Goal: Leave review/rating: Leave review/rating

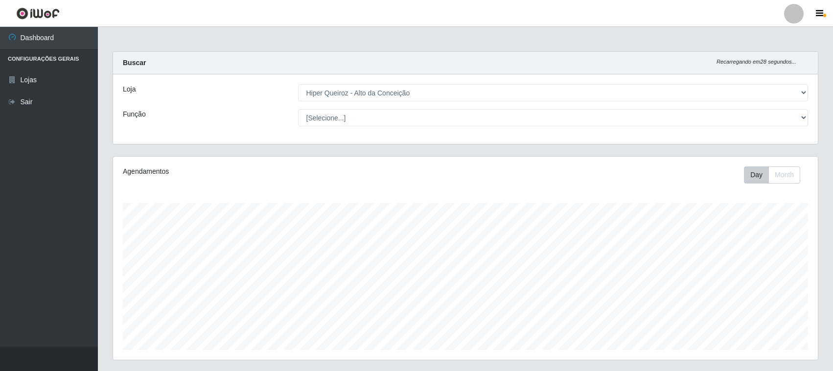
select select "515"
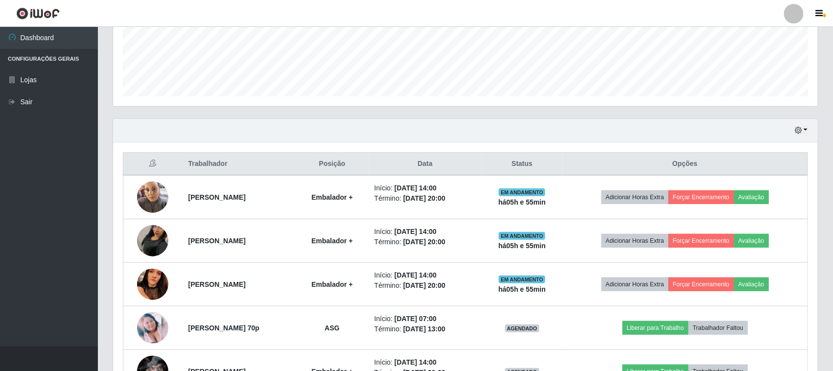
scroll to position [204, 705]
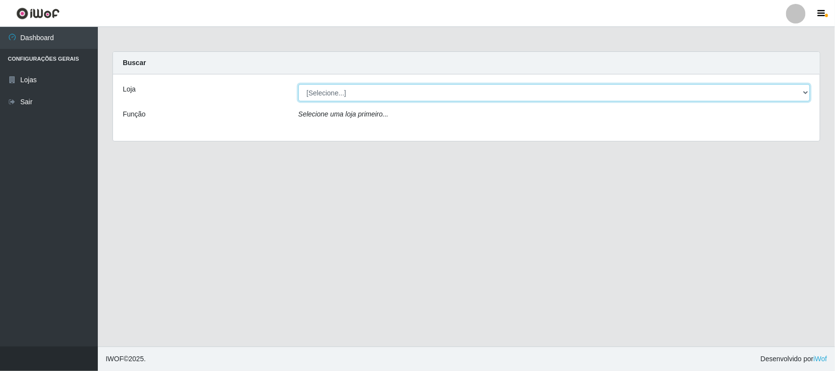
click at [382, 96] on select "[Selecione...] Hiper Queiroz - [GEOGRAPHIC_DATA]" at bounding box center [555, 92] width 512 height 17
select select "515"
click at [299, 84] on select "[Selecione...] Hiper Queiroz - [GEOGRAPHIC_DATA]" at bounding box center [555, 92] width 512 height 17
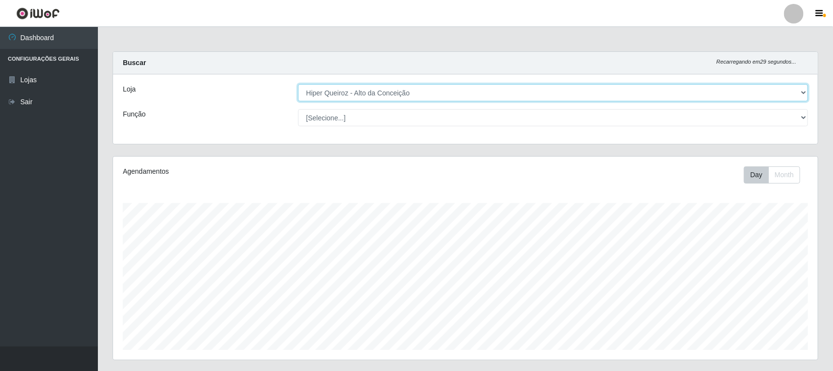
scroll to position [236, 0]
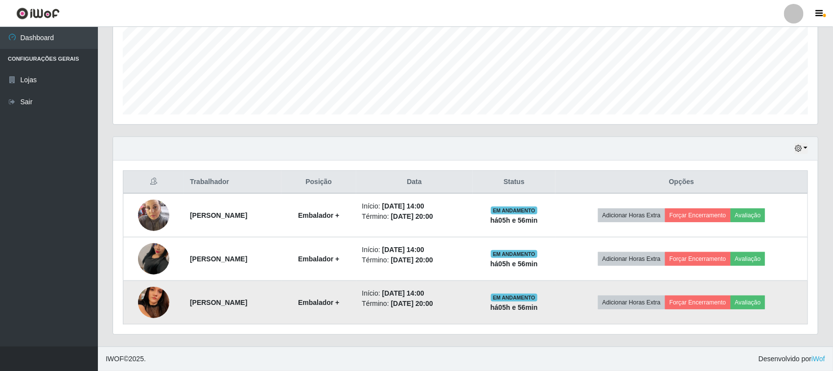
click at [154, 311] on img at bounding box center [153, 303] width 31 height 70
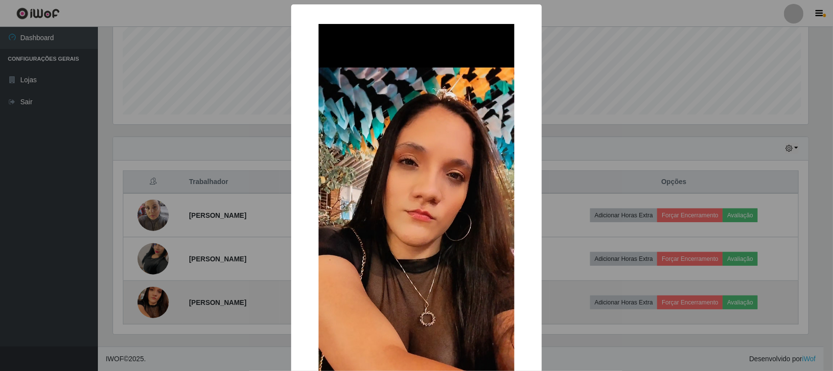
scroll to position [204, 698]
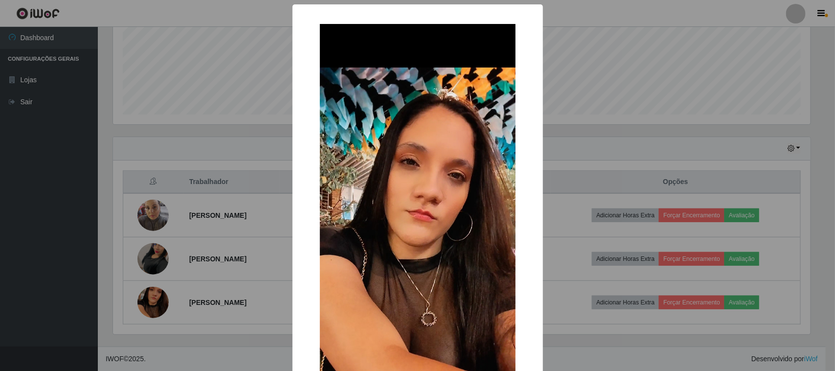
click at [275, 241] on div "× OK Cancel" at bounding box center [417, 185] width 835 height 371
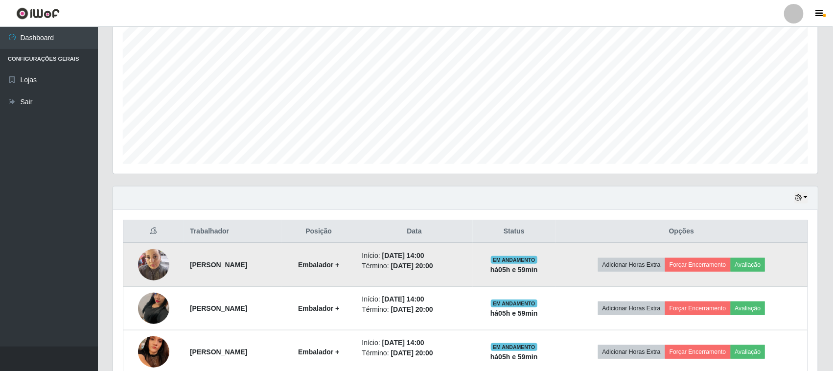
scroll to position [236, 0]
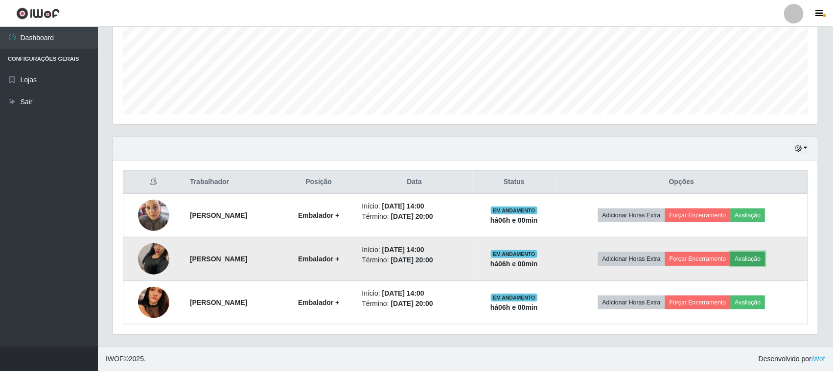
click at [762, 255] on button "Avaliação" at bounding box center [748, 259] width 35 height 14
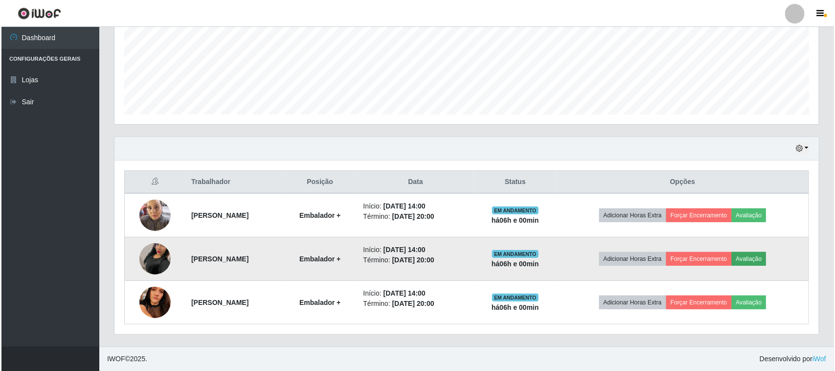
scroll to position [204, 698]
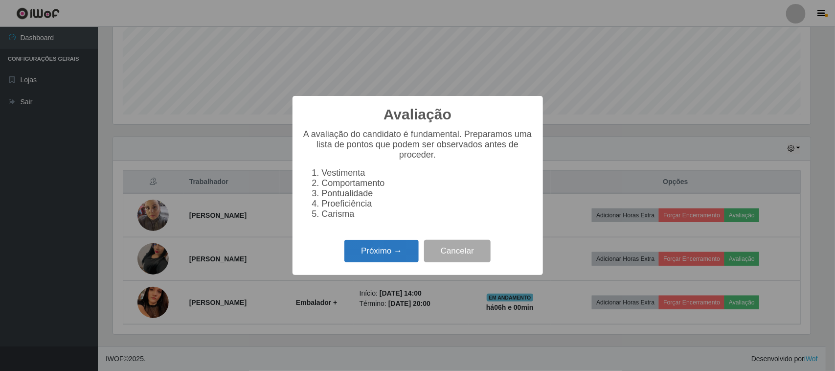
click at [396, 259] on button "Próximo →" at bounding box center [382, 251] width 74 height 23
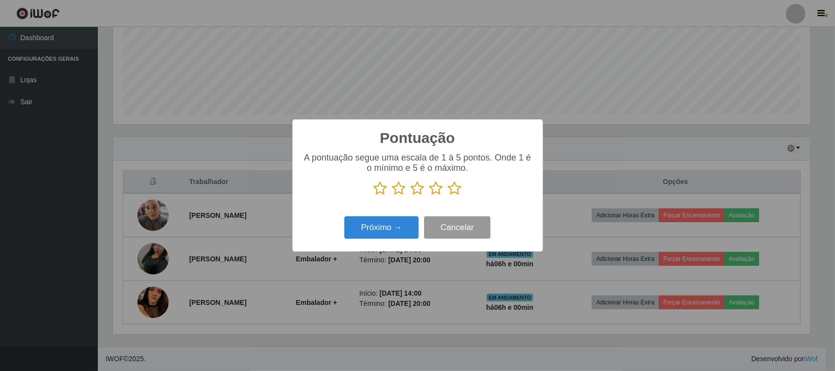
scroll to position [489248, 488753]
click at [455, 191] on icon at bounding box center [455, 188] width 14 height 15
click at [448, 196] on input "radio" at bounding box center [448, 196] width 0 height 0
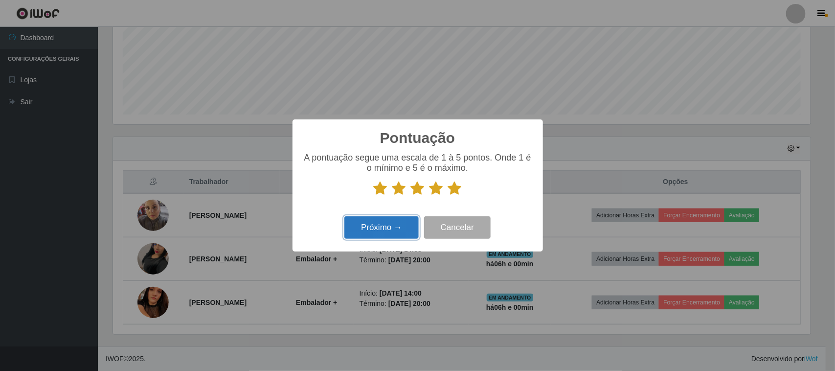
click at [406, 225] on button "Próximo →" at bounding box center [382, 227] width 74 height 23
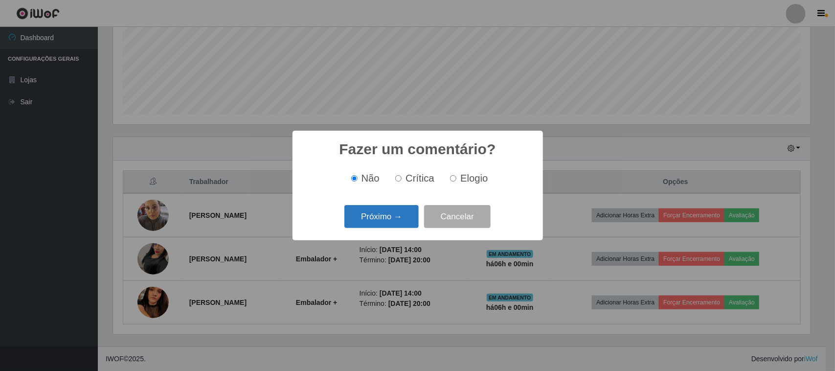
click at [402, 216] on button "Próximo →" at bounding box center [382, 216] width 74 height 23
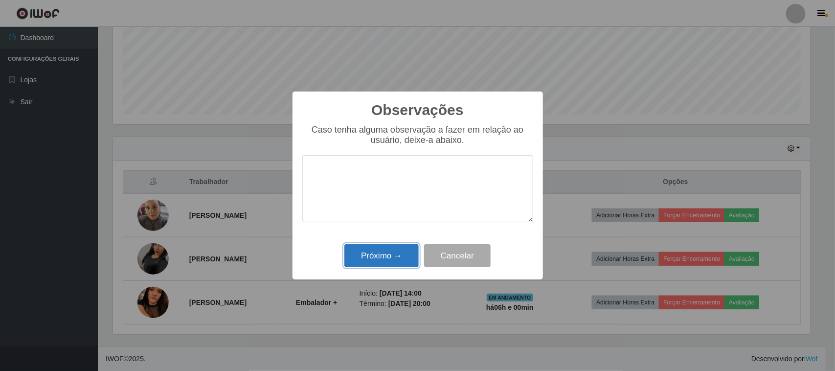
click at [393, 258] on button "Próximo →" at bounding box center [382, 255] width 74 height 23
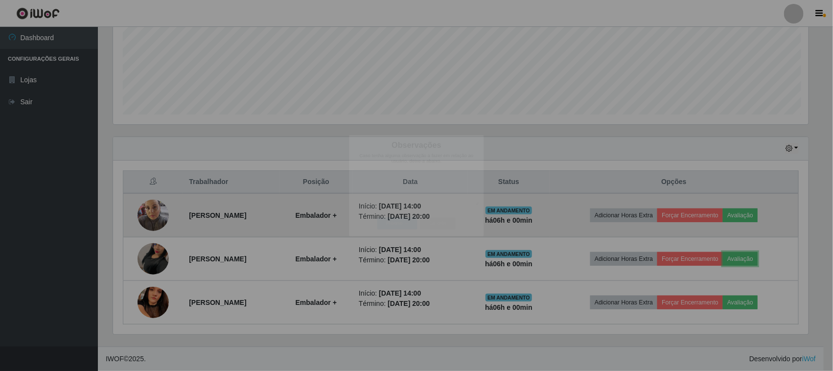
scroll to position [204, 705]
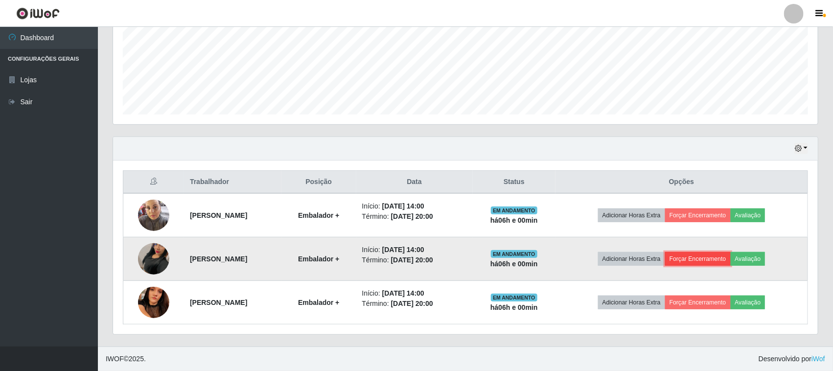
click at [712, 257] on button "Forçar Encerramento" at bounding box center [698, 259] width 66 height 14
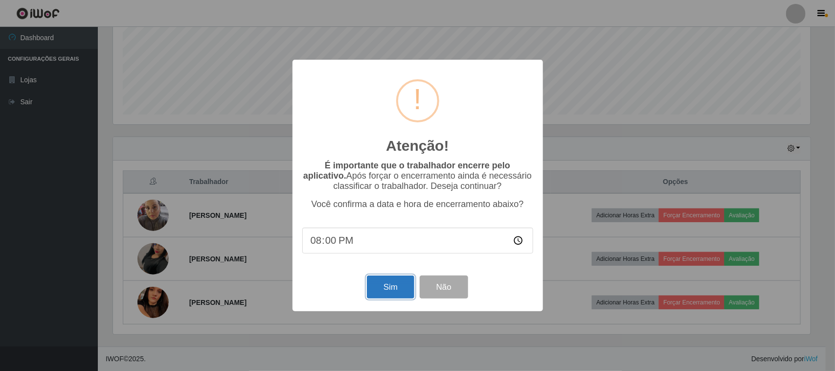
click at [392, 281] on button "Sim" at bounding box center [390, 287] width 47 height 23
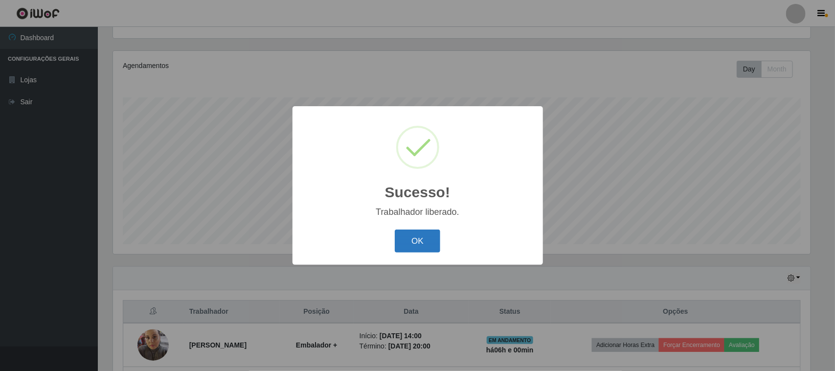
click at [409, 244] on button "OK" at bounding box center [418, 241] width 46 height 23
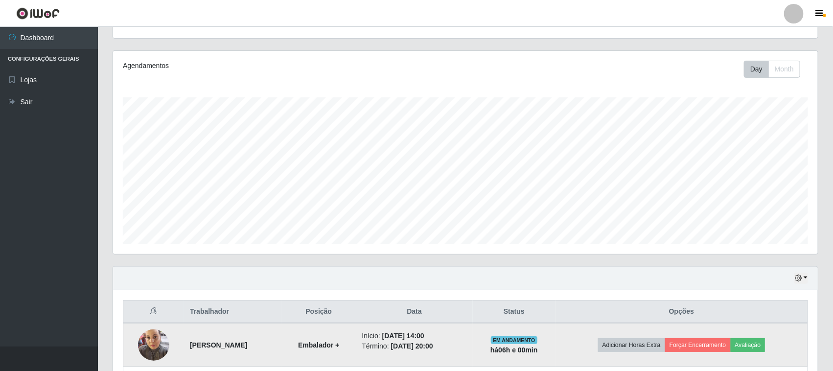
scroll to position [192, 0]
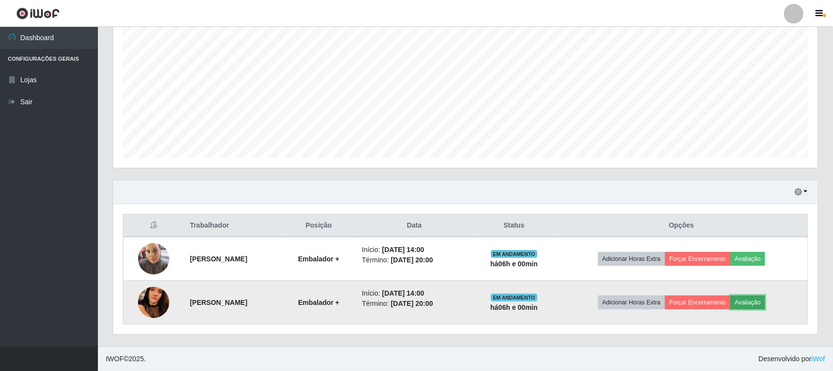
click at [766, 297] on button "Avaliação" at bounding box center [748, 303] width 35 height 14
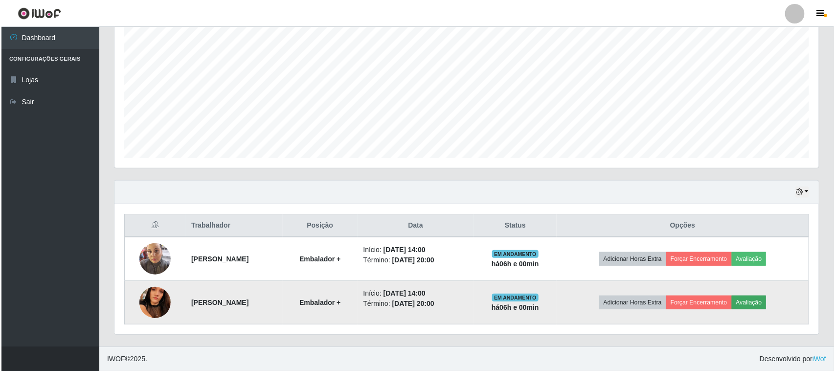
scroll to position [204, 698]
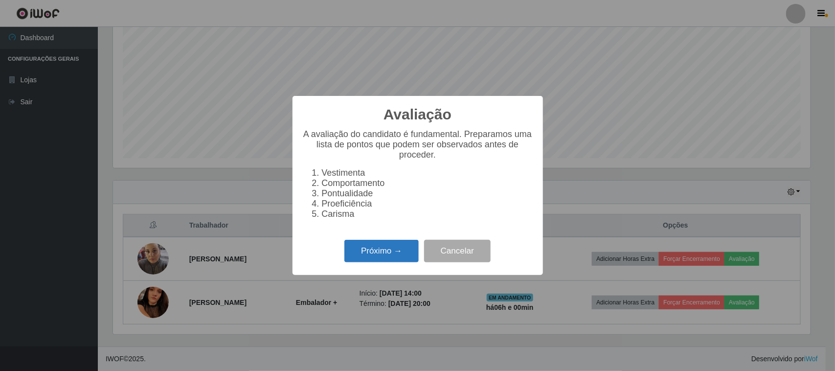
click at [387, 255] on button "Próximo →" at bounding box center [382, 251] width 74 height 23
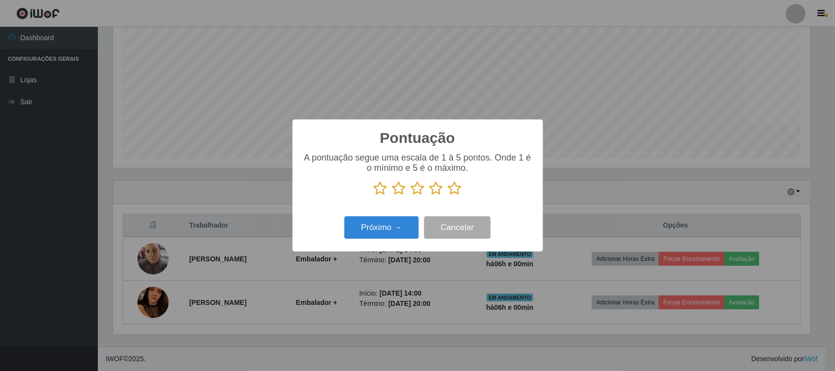
click at [451, 189] on icon at bounding box center [455, 188] width 14 height 15
click at [448, 196] on input "radio" at bounding box center [448, 196] width 0 height 0
click at [407, 229] on button "Próximo →" at bounding box center [382, 227] width 74 height 23
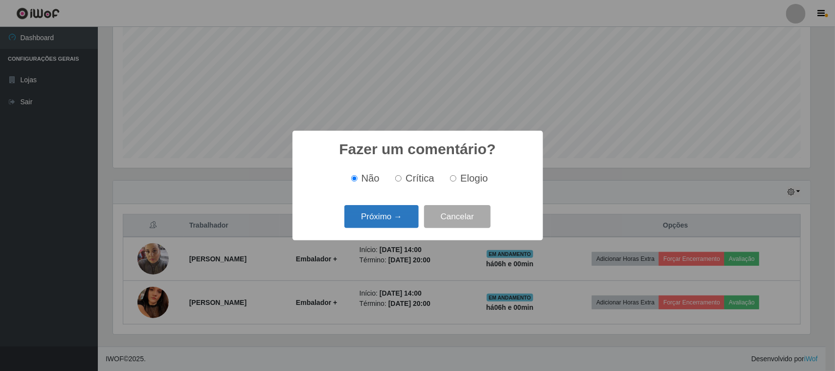
click at [376, 218] on button "Próximo →" at bounding box center [382, 216] width 74 height 23
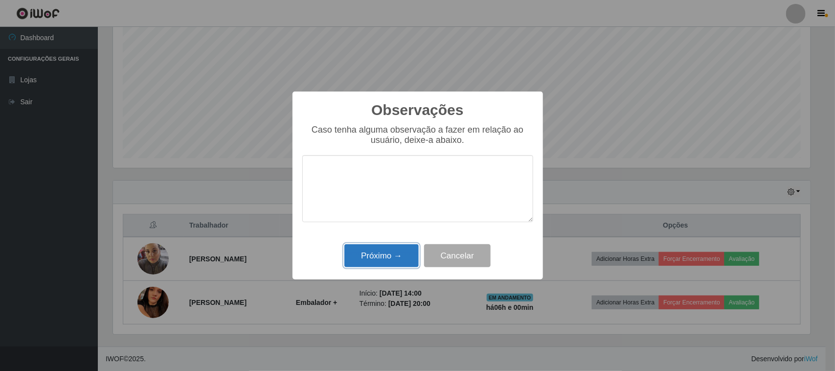
click at [400, 265] on button "Próximo →" at bounding box center [382, 255] width 74 height 23
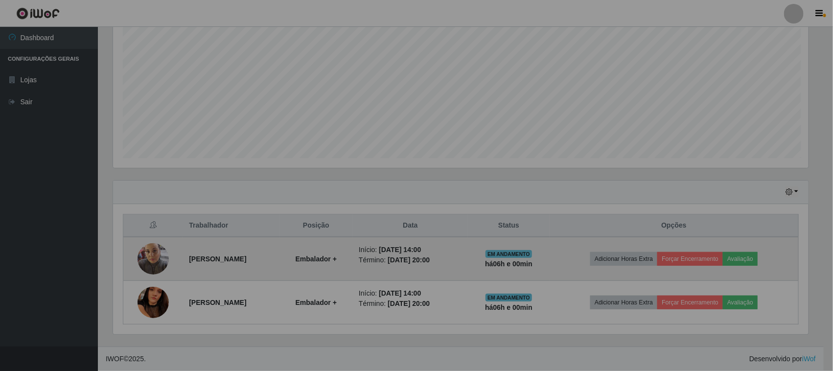
scroll to position [204, 705]
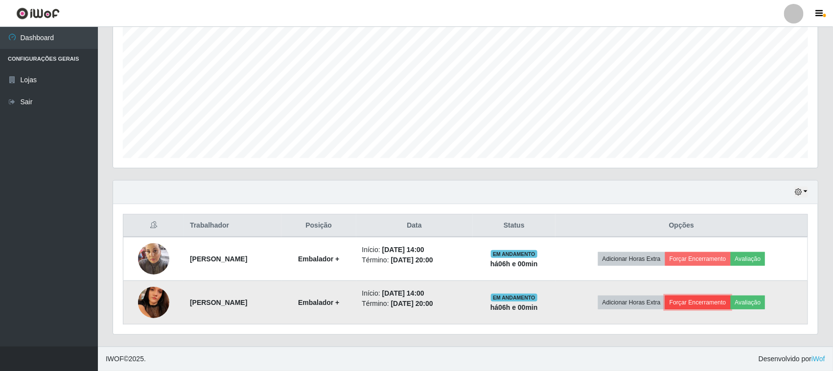
click at [730, 306] on button "Forçar Encerramento" at bounding box center [698, 303] width 66 height 14
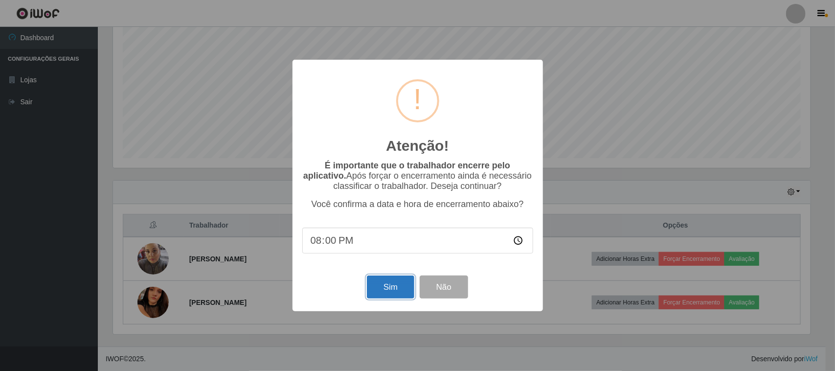
click at [380, 290] on button "Sim" at bounding box center [390, 287] width 47 height 23
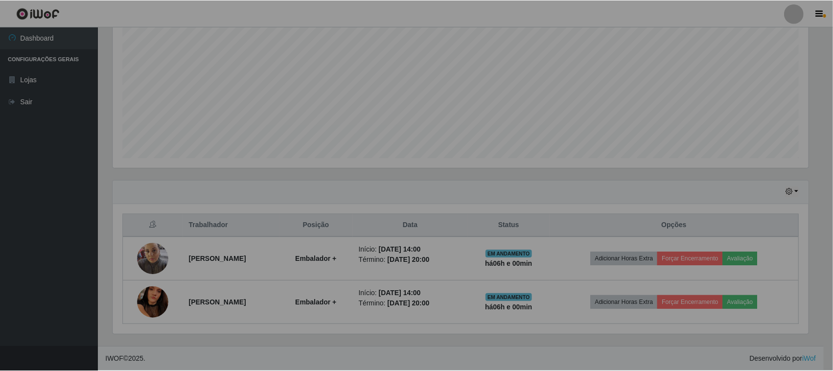
scroll to position [0, 0]
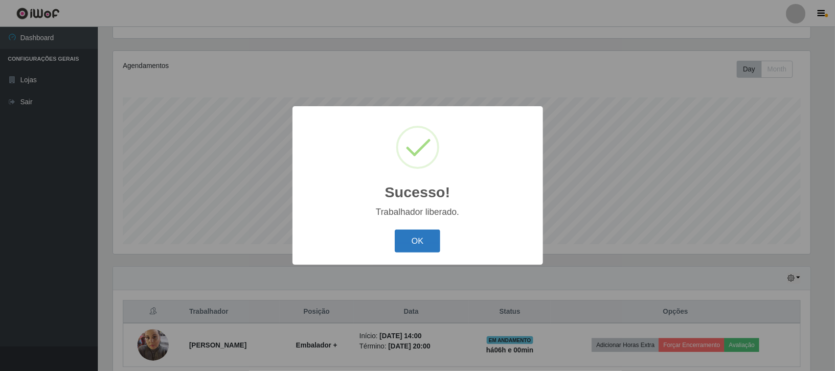
click at [408, 245] on button "OK" at bounding box center [418, 241] width 46 height 23
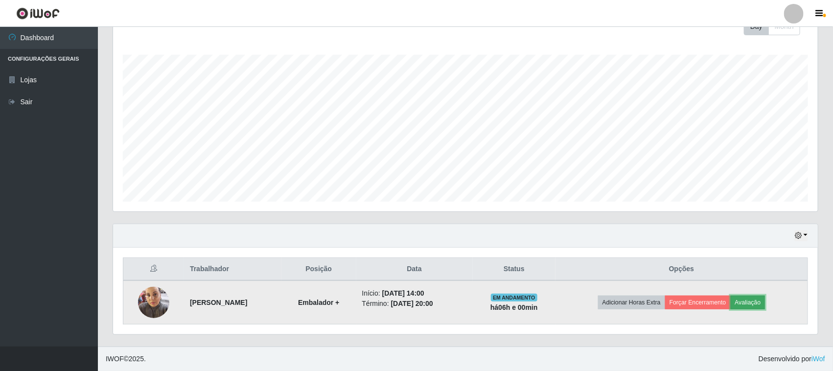
click at [766, 298] on button "Avaliação" at bounding box center [748, 303] width 35 height 14
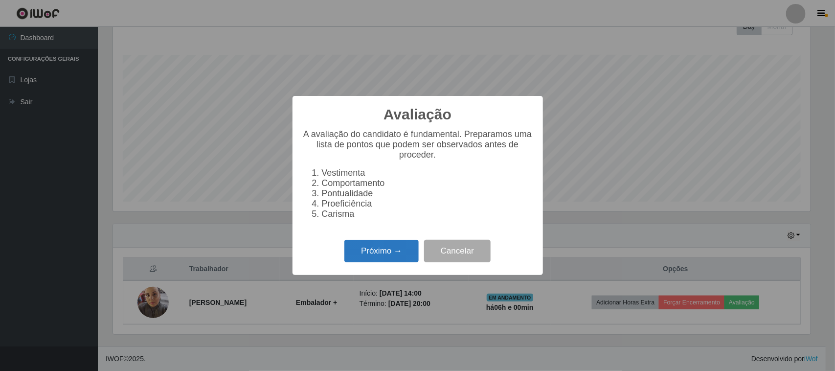
click at [409, 255] on button "Próximo →" at bounding box center [382, 251] width 74 height 23
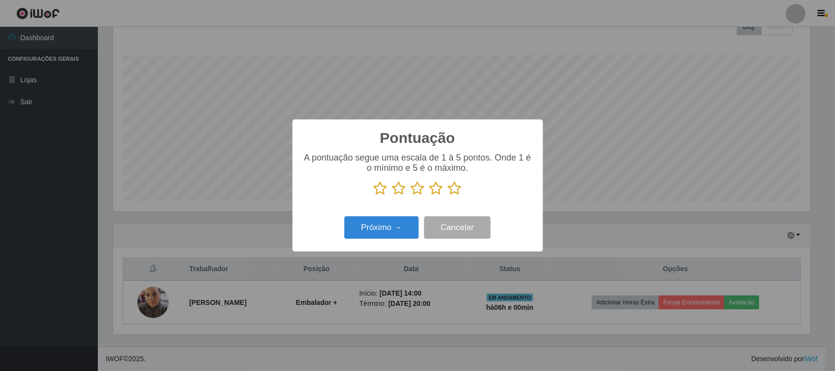
click at [461, 191] on icon at bounding box center [455, 188] width 14 height 15
click at [448, 196] on input "radio" at bounding box center [448, 196] width 0 height 0
click at [406, 222] on button "Próximo →" at bounding box center [382, 227] width 74 height 23
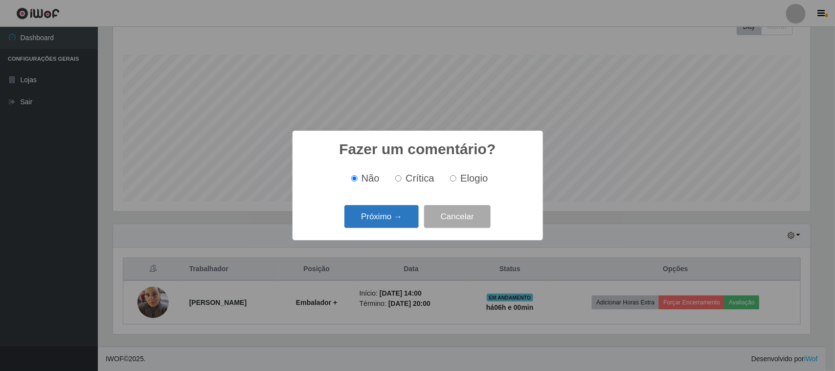
click at [384, 216] on button "Próximo →" at bounding box center [382, 216] width 74 height 23
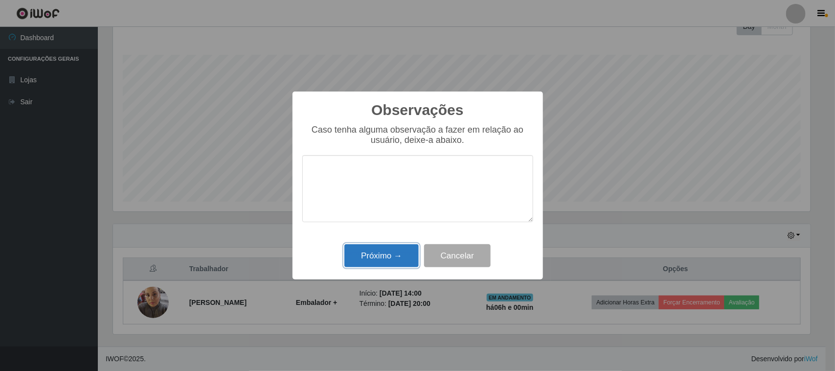
click at [395, 251] on button "Próximo →" at bounding box center [382, 255] width 74 height 23
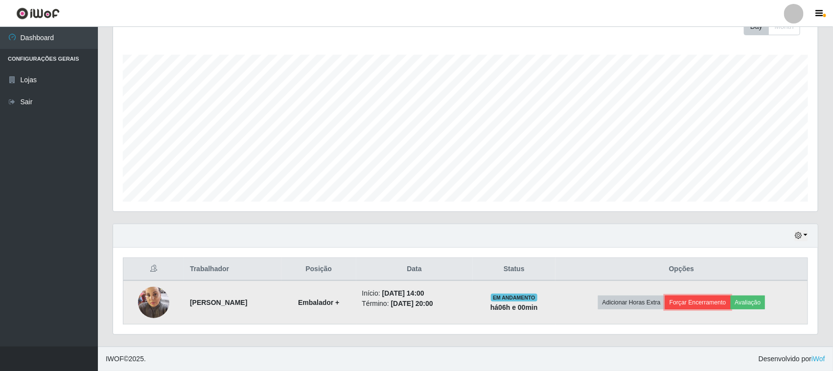
click at [712, 302] on button "Forçar Encerramento" at bounding box center [698, 303] width 66 height 14
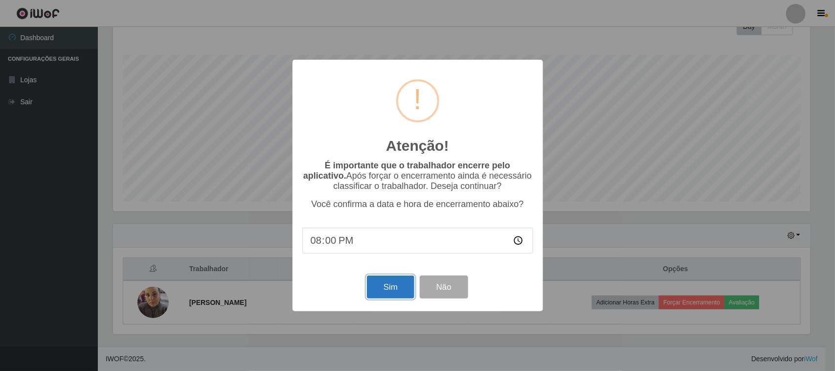
click at [390, 289] on button "Sim" at bounding box center [390, 287] width 47 height 23
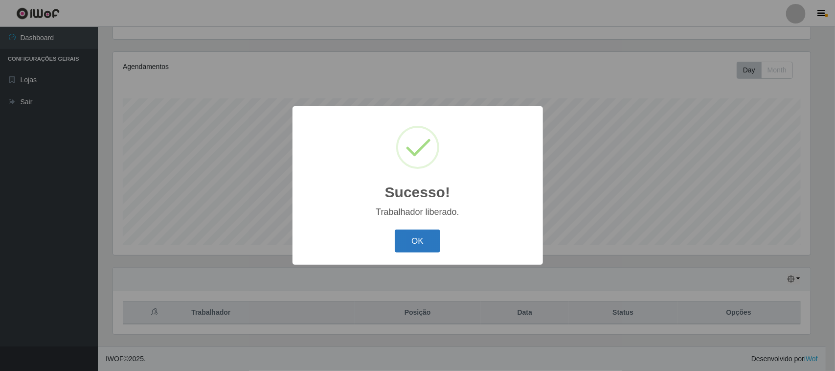
click at [404, 241] on button "OK" at bounding box center [418, 241] width 46 height 23
